Goal: Information Seeking & Learning: Check status

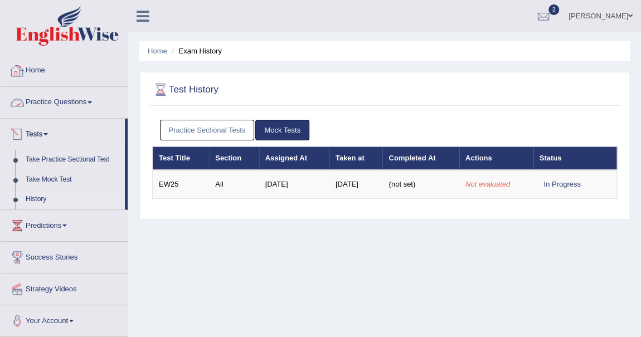
click at [45, 201] on link "History" at bounding box center [73, 199] width 104 height 20
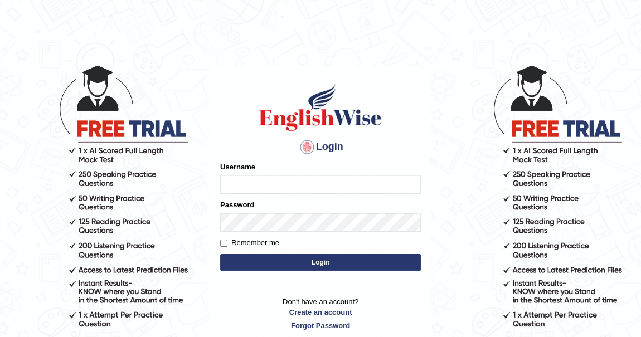
type input "khenrab"
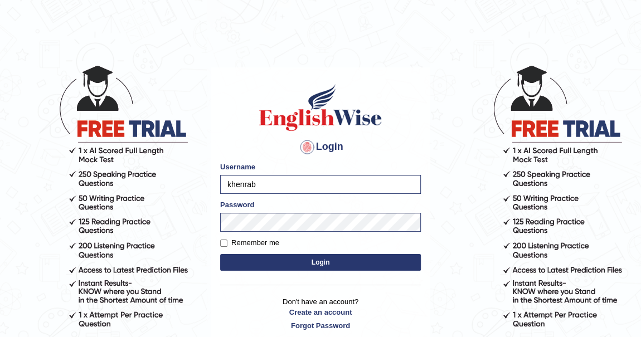
click at [334, 258] on button "Login" at bounding box center [320, 262] width 201 height 17
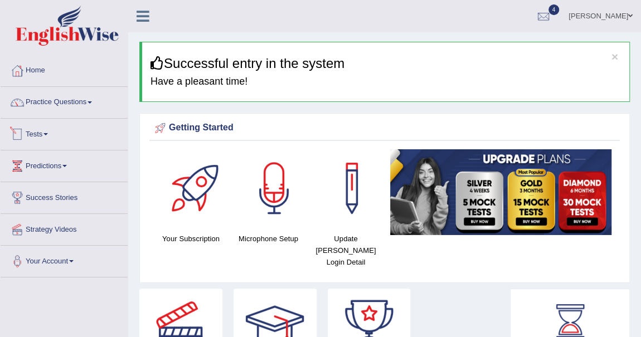
click at [46, 131] on link "Tests" at bounding box center [64, 133] width 127 height 28
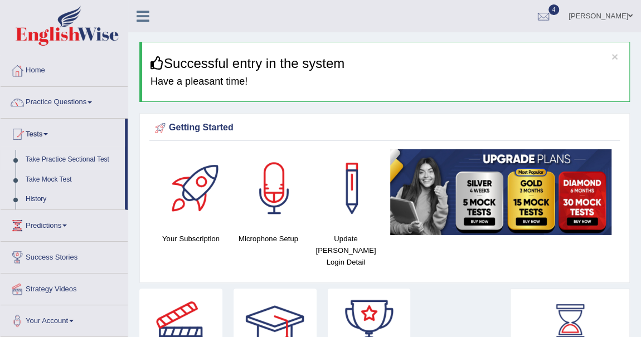
click at [81, 160] on link "Take Practice Sectional Test" at bounding box center [73, 160] width 104 height 20
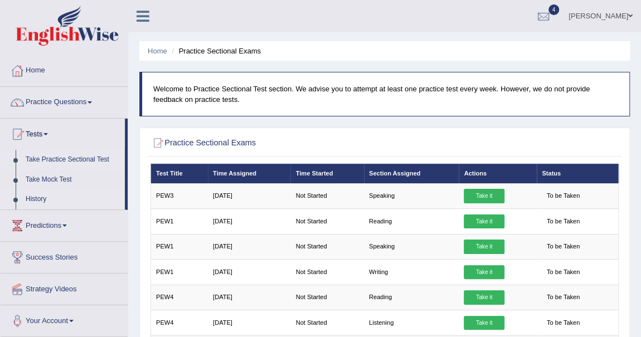
click at [45, 199] on link "History" at bounding box center [73, 199] width 104 height 20
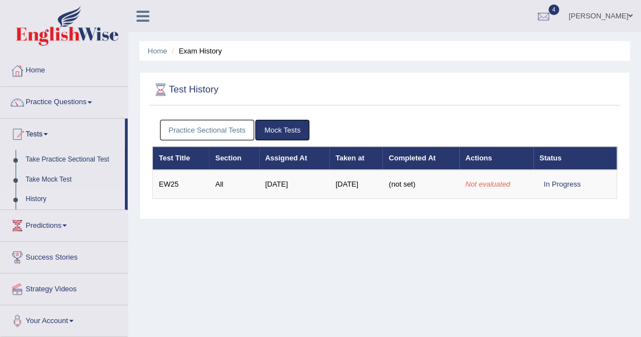
click at [40, 199] on link "History" at bounding box center [73, 199] width 104 height 20
click at [76, 162] on link "Take Practice Sectional Test" at bounding box center [73, 160] width 104 height 20
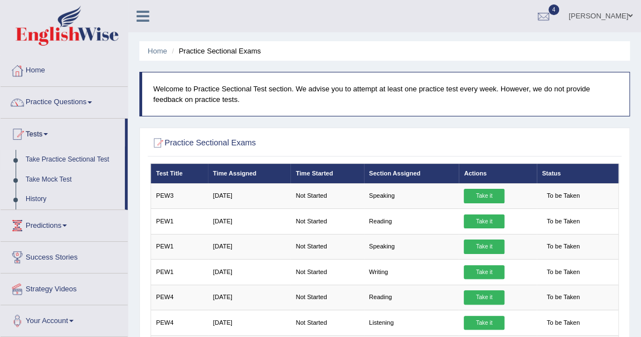
click at [93, 159] on link "Take Practice Sectional Test" at bounding box center [73, 160] width 104 height 20
click at [41, 196] on link "History" at bounding box center [73, 199] width 104 height 20
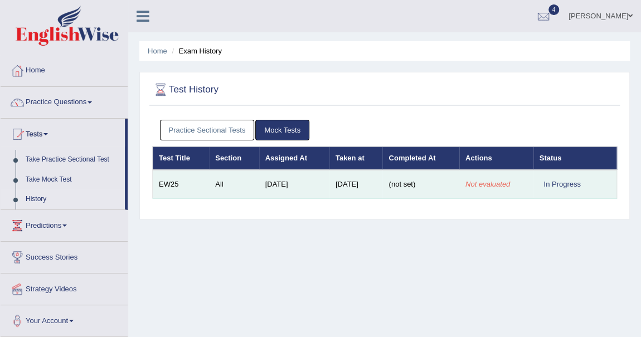
click at [567, 182] on div "In Progress" at bounding box center [562, 184] width 46 height 12
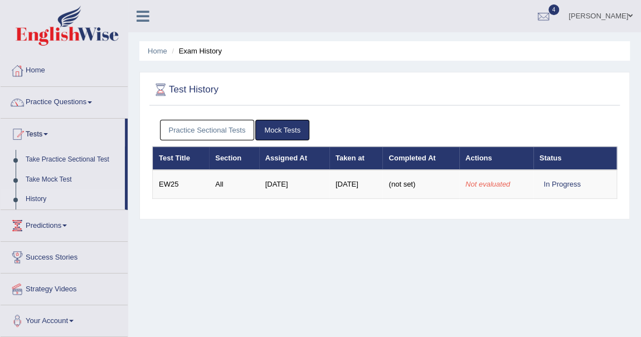
click at [218, 128] on link "Practice Sectional Tests" at bounding box center [207, 130] width 95 height 21
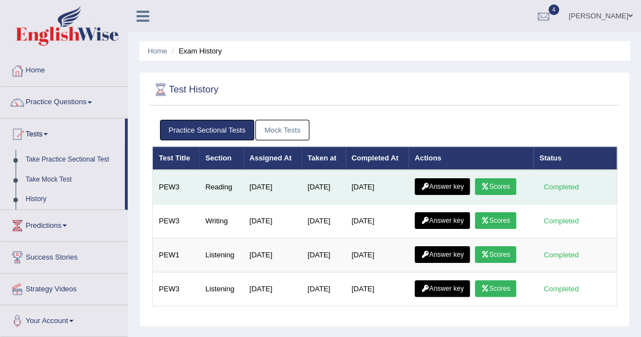
click at [505, 185] on link "Scores" at bounding box center [495, 186] width 41 height 17
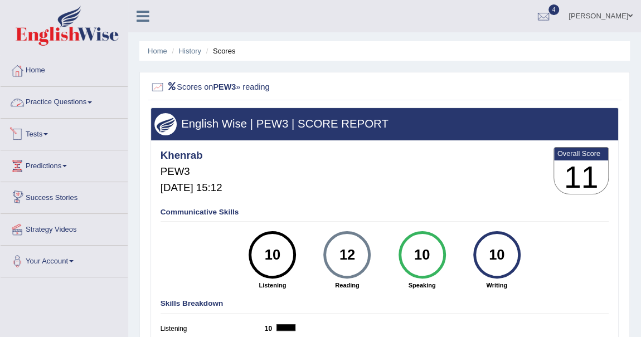
click at [48, 134] on span at bounding box center [45, 134] width 4 height 2
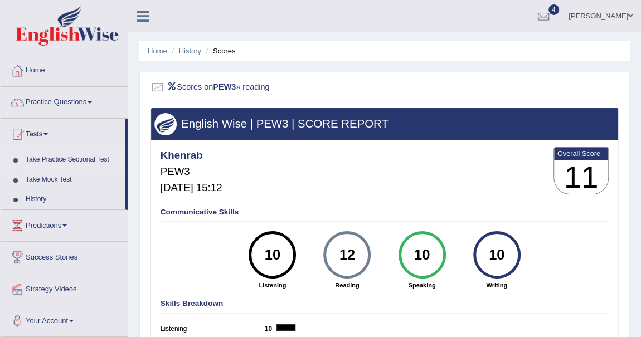
click at [81, 160] on link "Take Practice Sectional Test" at bounding box center [73, 160] width 104 height 20
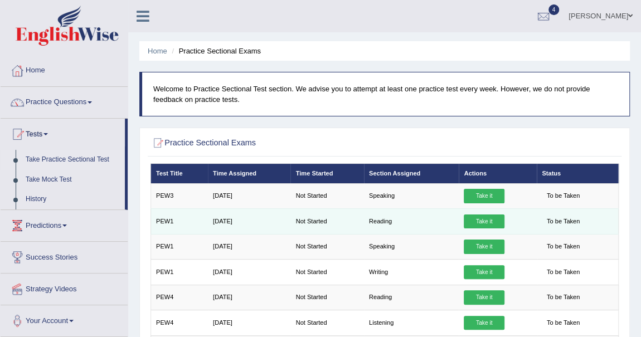
click at [494, 219] on link "Take it" at bounding box center [483, 221] width 40 height 14
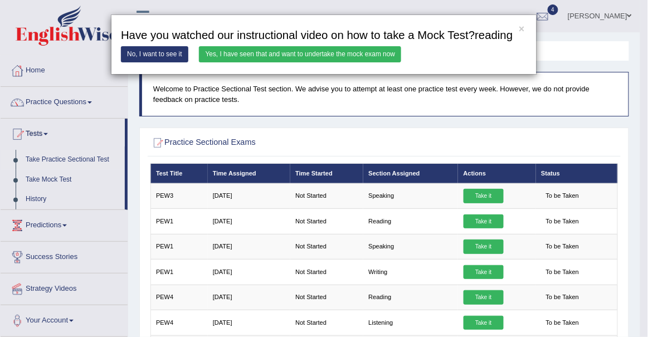
click at [321, 56] on link "Yes, I have seen that and want to undertake the mock exam now" at bounding box center [300, 54] width 202 height 16
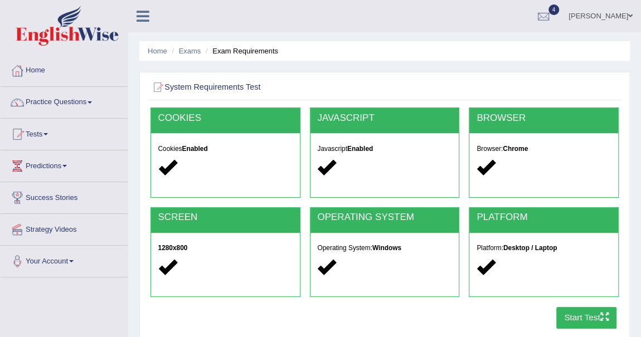
click at [579, 314] on button "Start Test" at bounding box center [586, 318] width 61 height 22
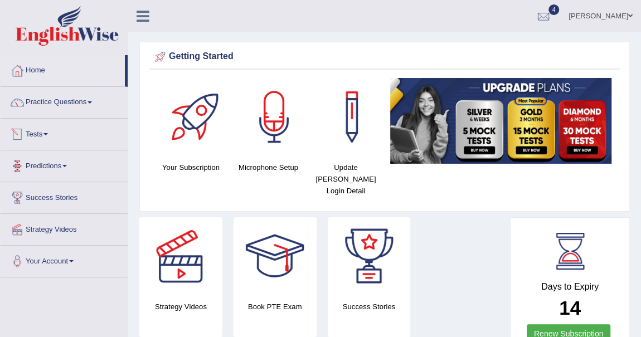
click at [46, 133] on link "Tests" at bounding box center [64, 133] width 127 height 28
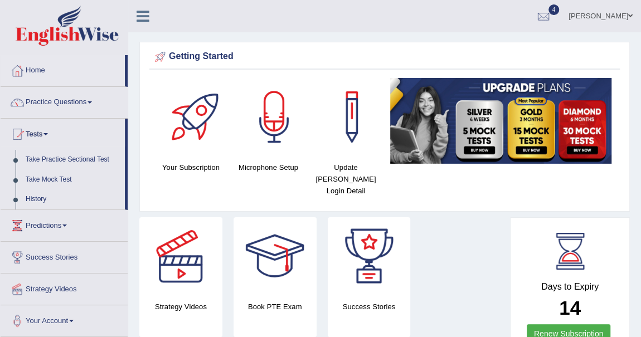
click at [61, 223] on link "Predictions" at bounding box center [64, 224] width 127 height 28
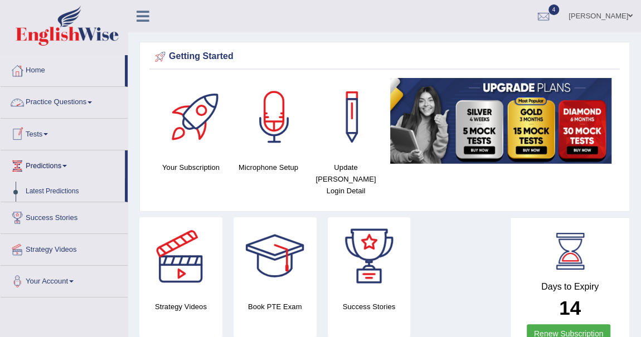
click at [90, 100] on link "Practice Questions" at bounding box center [64, 101] width 127 height 28
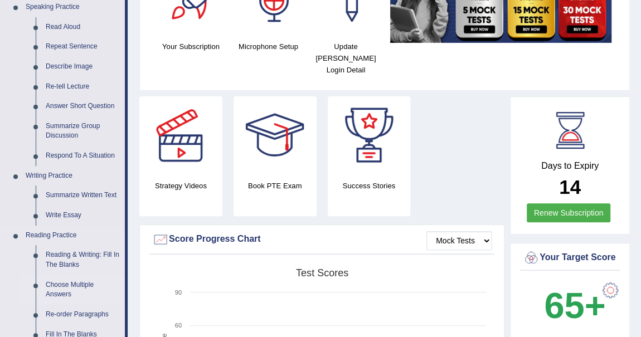
scroll to position [101, 0]
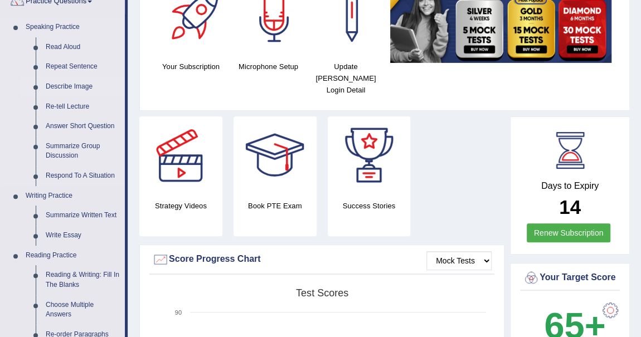
click at [84, 84] on link "Describe Image" at bounding box center [83, 87] width 84 height 20
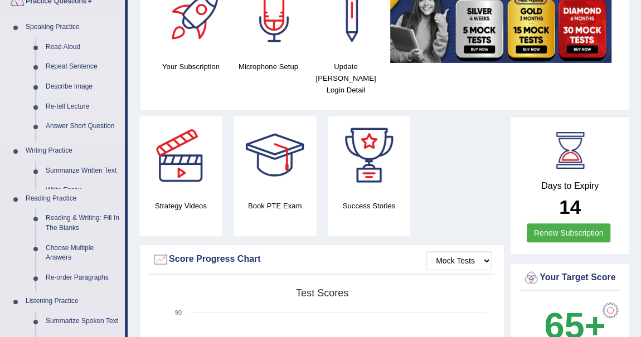
click at [84, 84] on link "Describe Image" at bounding box center [83, 87] width 84 height 20
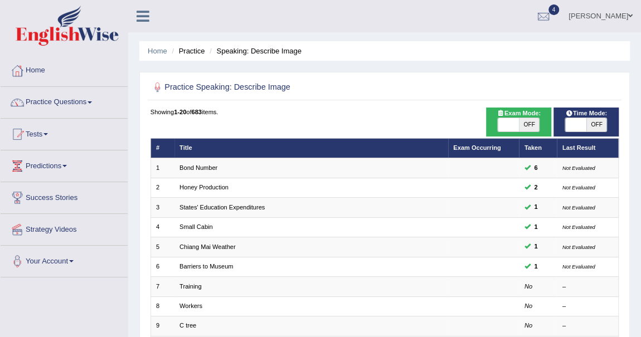
click at [529, 122] on span "OFF" at bounding box center [529, 124] width 21 height 13
checkbox input "true"
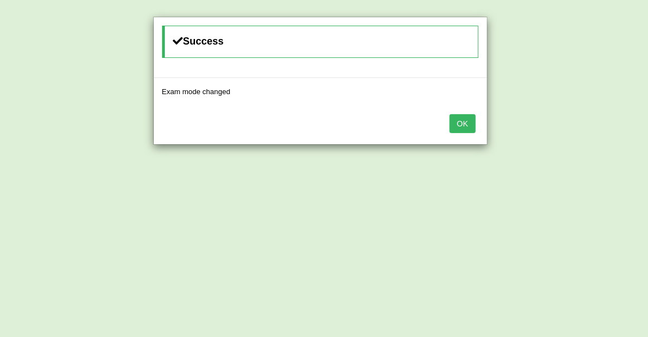
drag, startPoint x: 465, startPoint y: 121, endPoint x: 508, endPoint y: 111, distance: 44.7
click at [465, 123] on button "OK" at bounding box center [463, 123] width 26 height 19
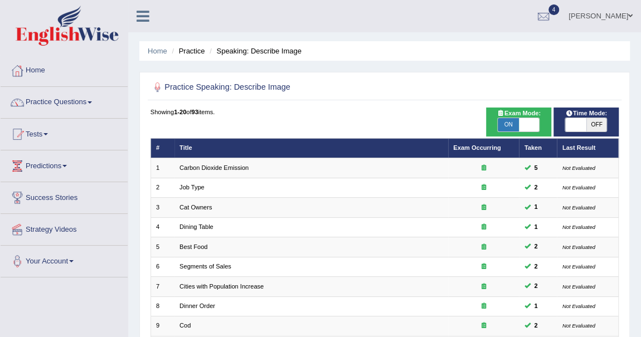
click at [594, 121] on span "OFF" at bounding box center [596, 124] width 21 height 13
checkbox input "true"
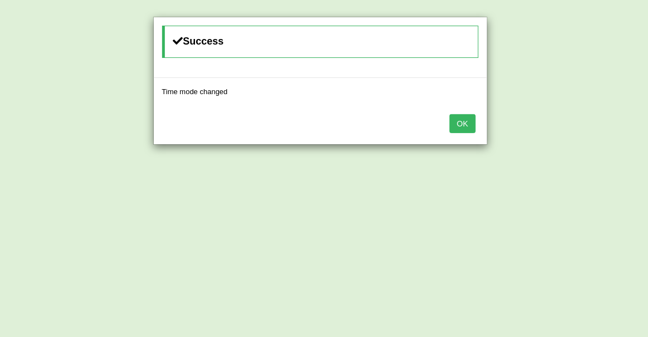
click at [462, 117] on button "OK" at bounding box center [463, 123] width 26 height 19
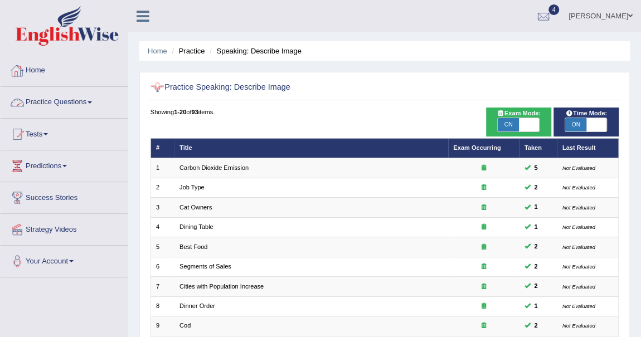
click at [90, 99] on link "Practice Questions" at bounding box center [64, 101] width 127 height 28
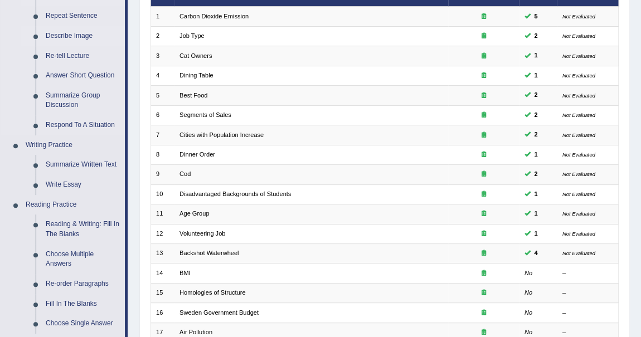
scroll to position [152, 0]
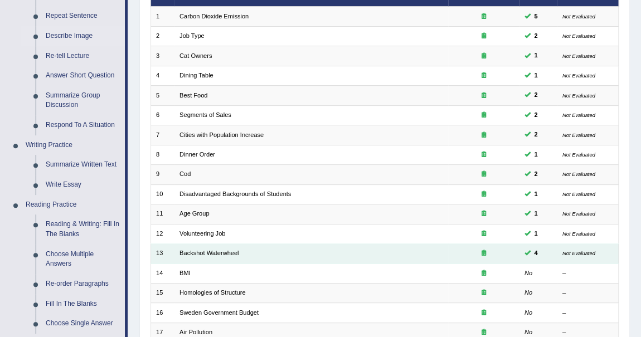
click at [477, 250] on div at bounding box center [483, 253] width 61 height 9
click at [483, 250] on icon at bounding box center [483, 253] width 4 height 6
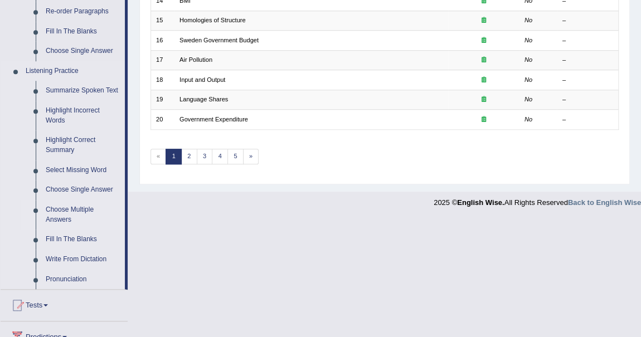
scroll to position [534, 0]
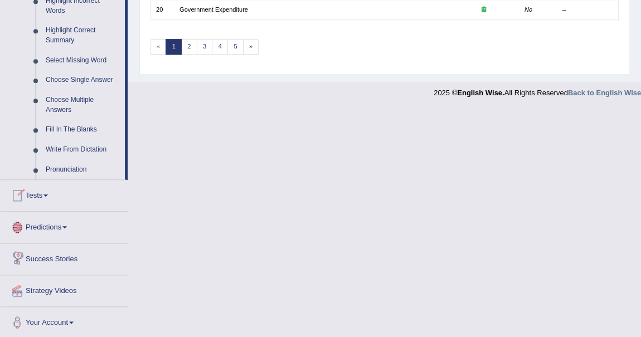
click at [50, 196] on link "Tests" at bounding box center [64, 194] width 127 height 28
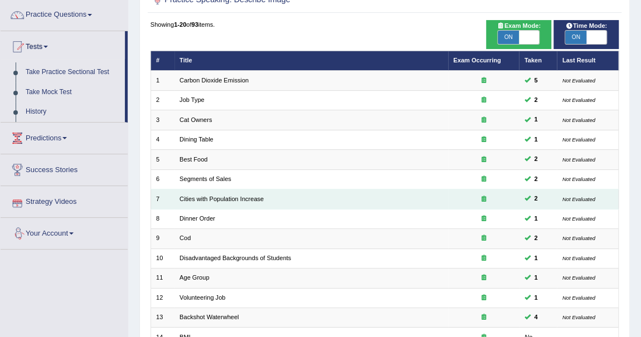
scroll to position [0, 0]
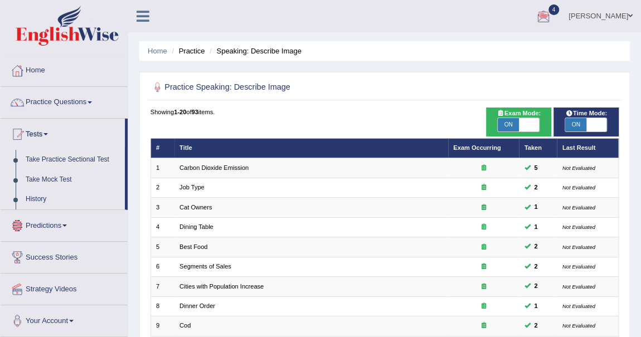
click at [77, 160] on link "Take Practice Sectional Test" at bounding box center [73, 160] width 104 height 20
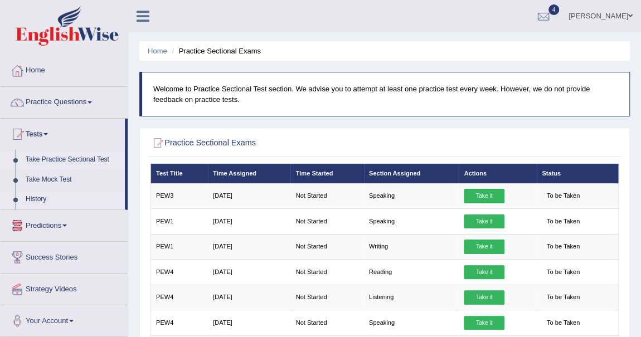
click at [43, 197] on link "History" at bounding box center [73, 199] width 104 height 20
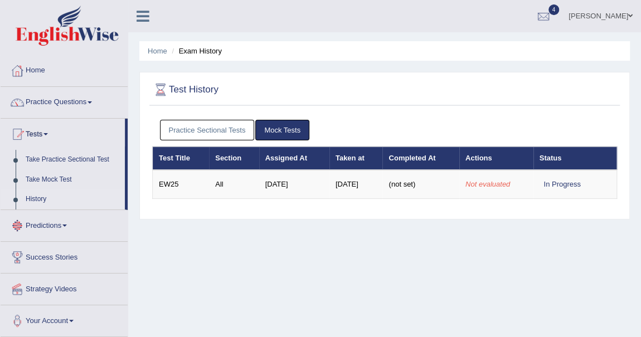
click at [201, 127] on link "Practice Sectional Tests" at bounding box center [207, 130] width 95 height 21
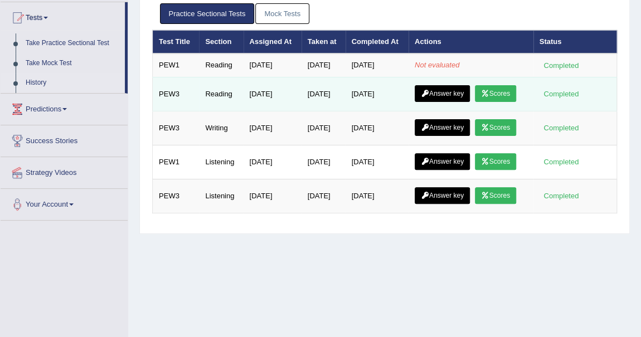
scroll to position [101, 0]
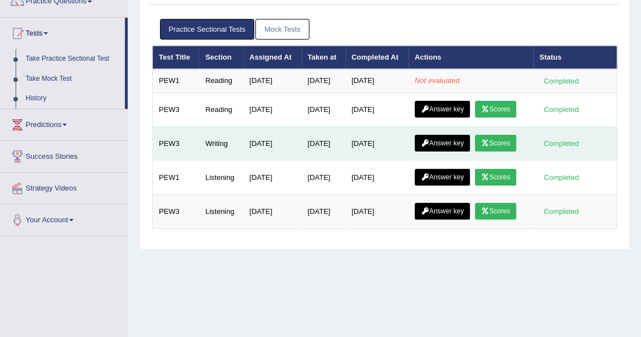
click at [506, 141] on link "Scores" at bounding box center [495, 143] width 41 height 17
